Goal: Download file/media

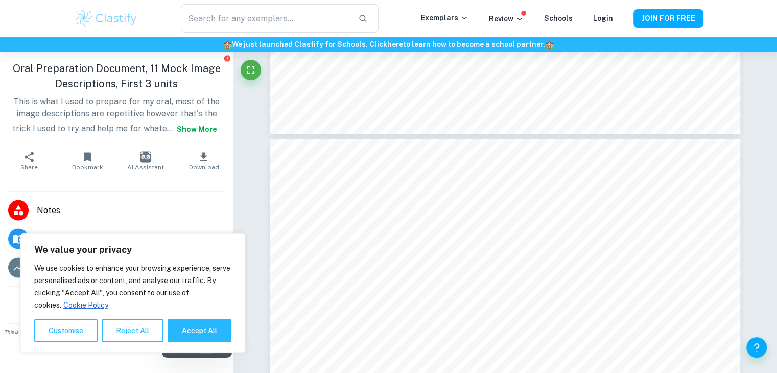
scroll to position [1922, 0]
click at [153, 328] on button "Reject All" at bounding box center [133, 330] width 62 height 22
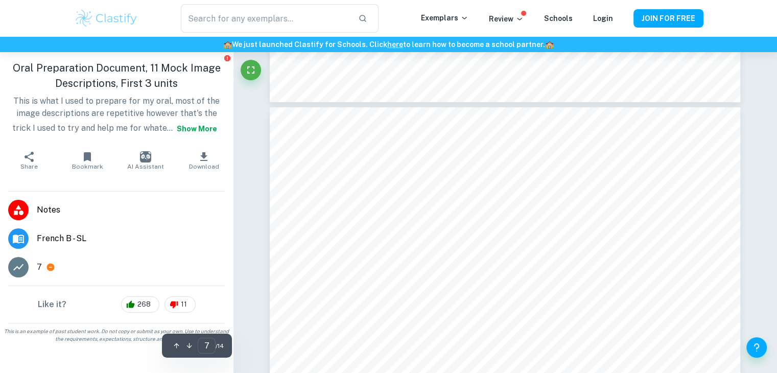
scroll to position [3794, 0]
click at [189, 345] on icon "button" at bounding box center [189, 346] width 8 height 8
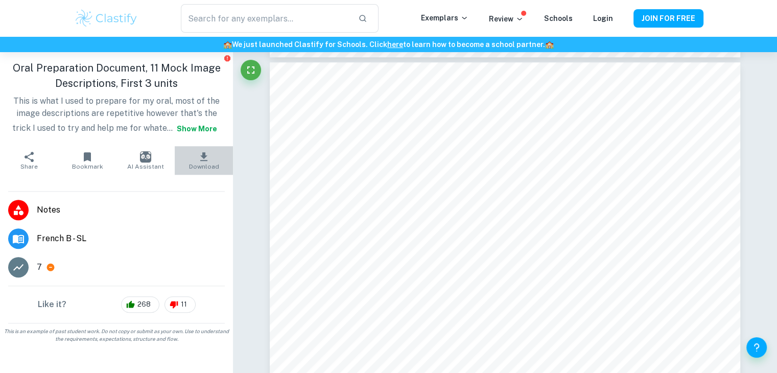
click at [202, 163] on span "Download" at bounding box center [204, 166] width 30 height 7
